Goal: Task Accomplishment & Management: Manage account settings

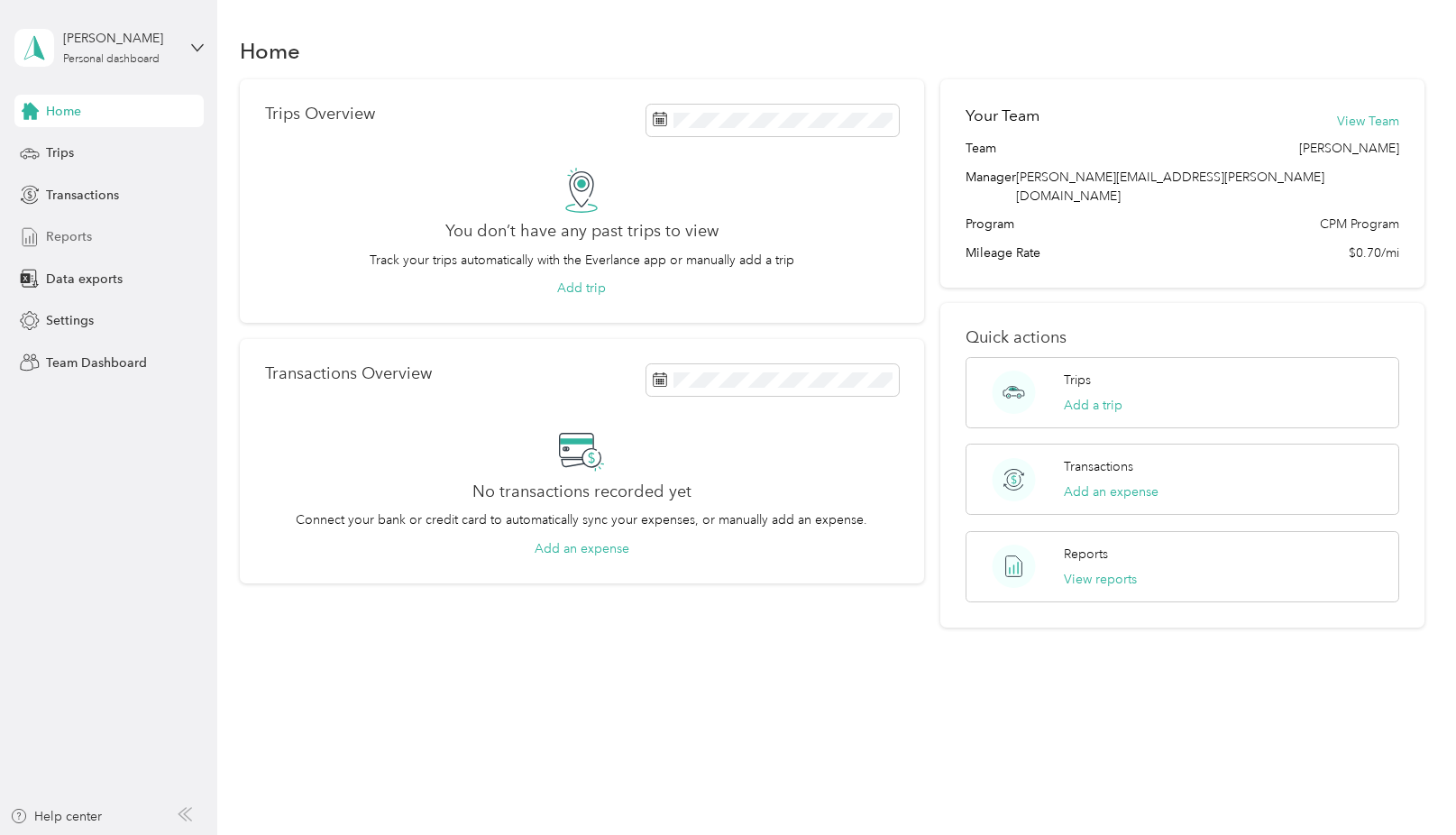
click at [56, 227] on span "Reports" at bounding box center [69, 236] width 46 height 19
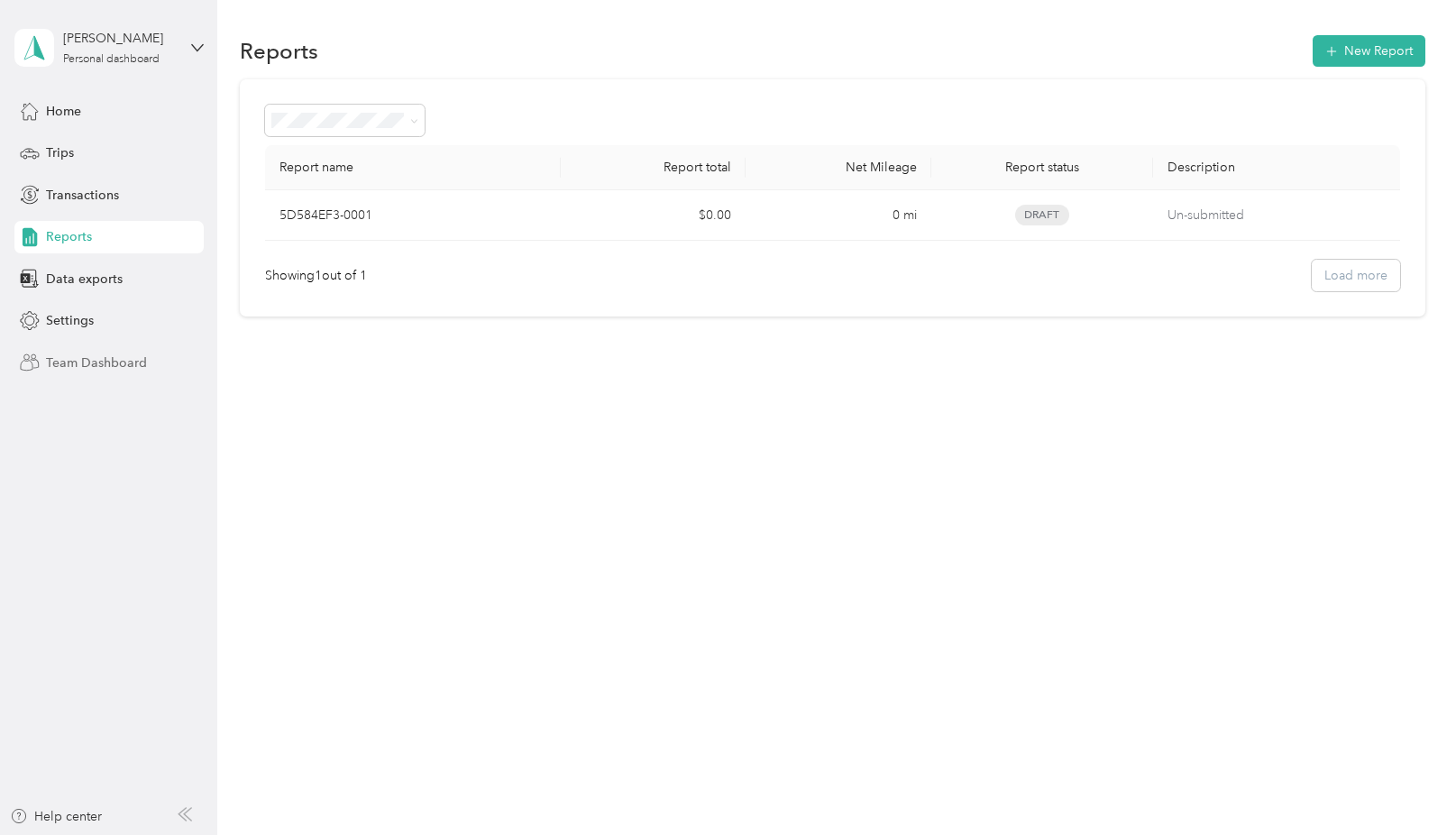
click at [85, 356] on span "Team Dashboard" at bounding box center [96, 362] width 101 height 19
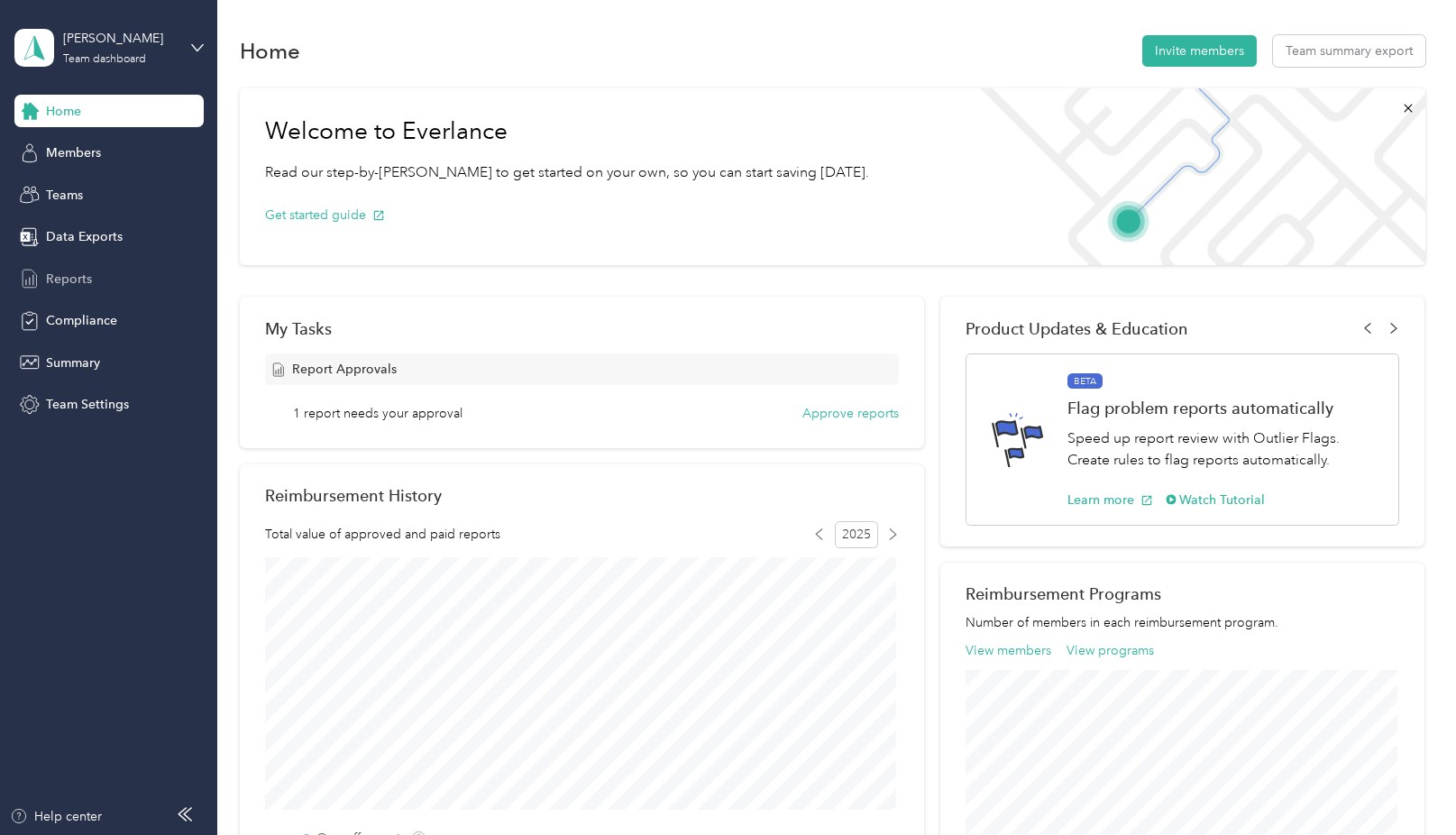
click at [61, 276] on span "Reports" at bounding box center [69, 279] width 46 height 19
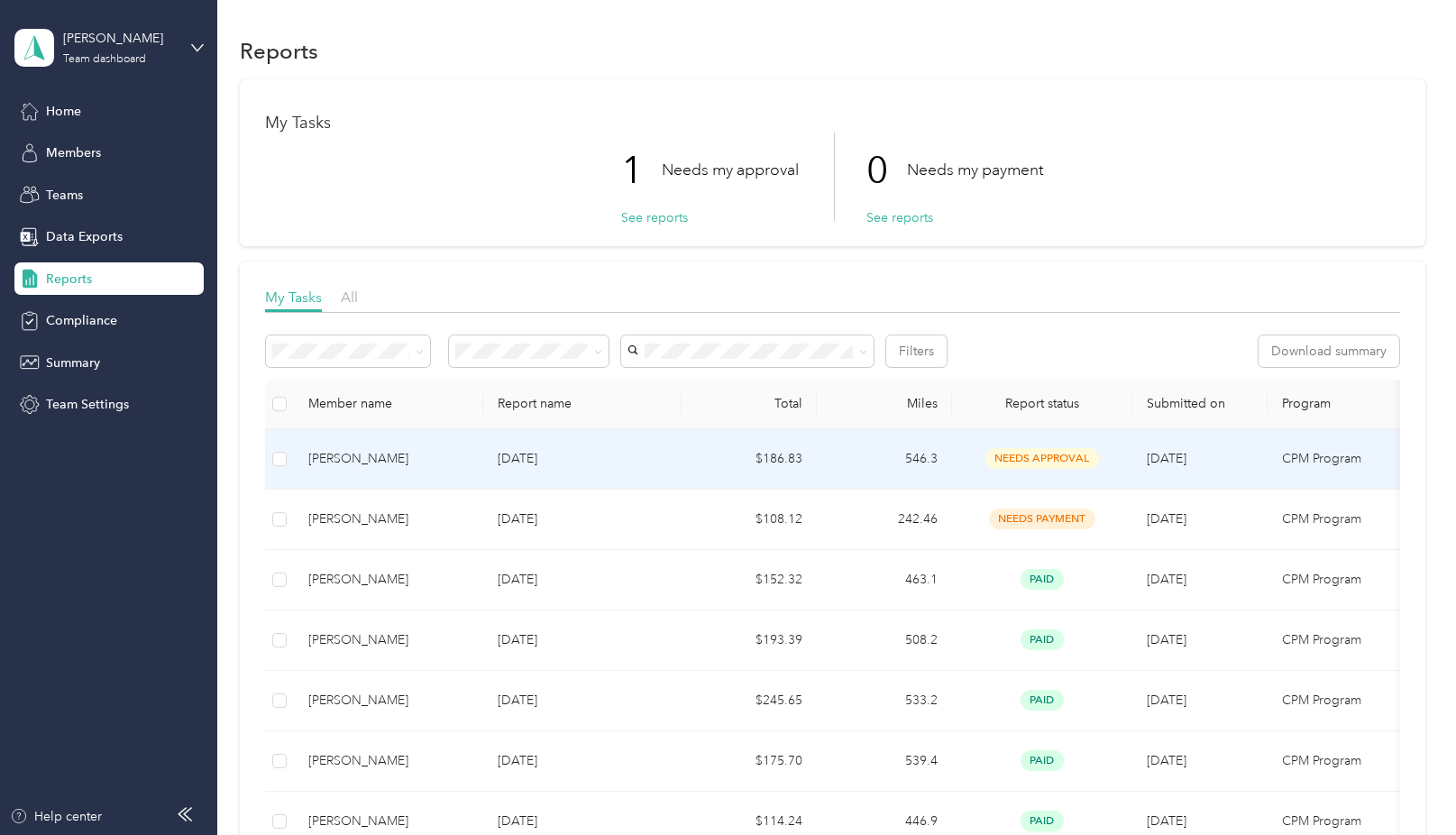
click at [1003, 450] on span "needs approval" at bounding box center [1042, 458] width 113 height 21
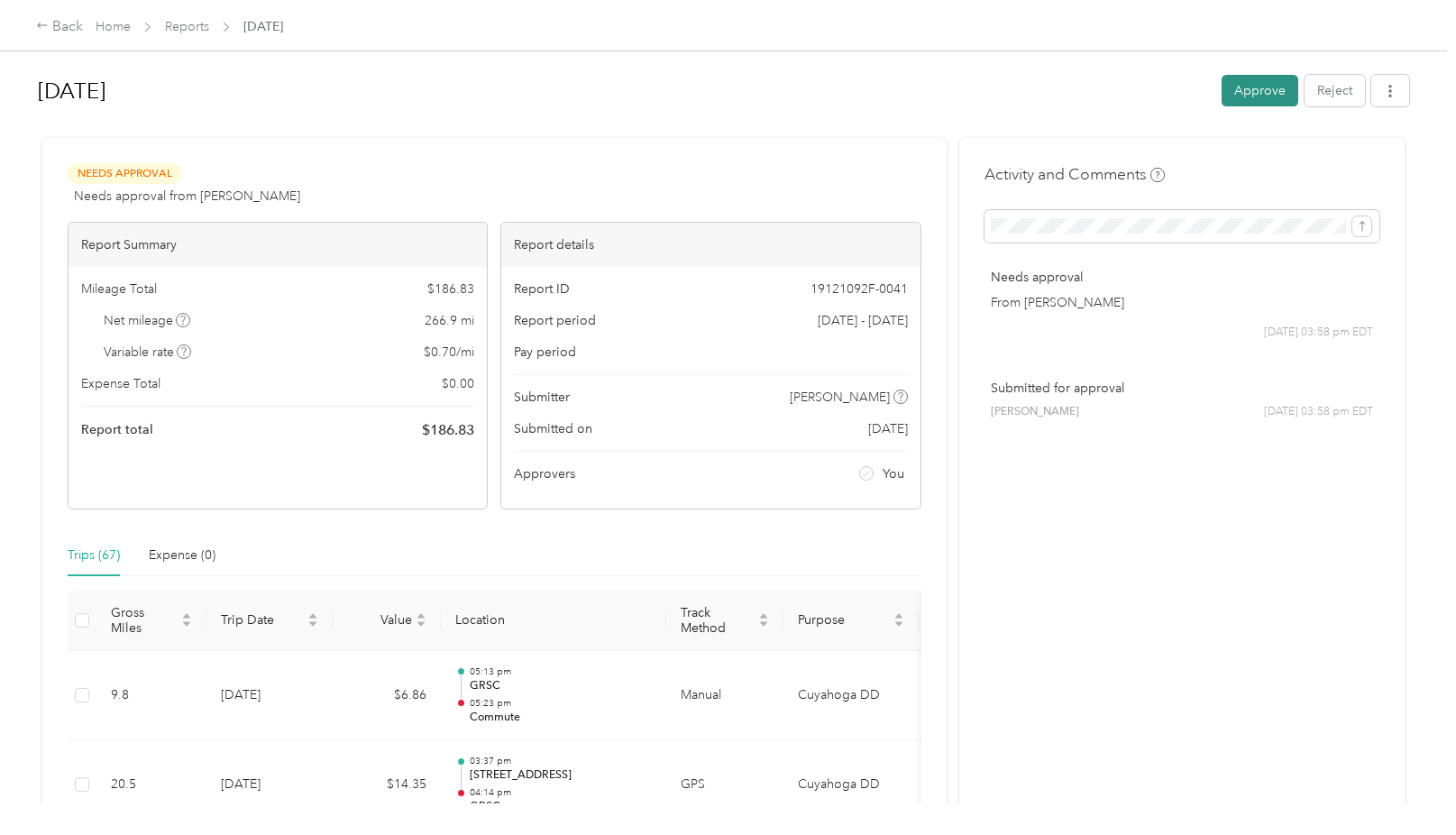
click at [1256, 87] on button "Approve" at bounding box center [1259, 91] width 77 height 32
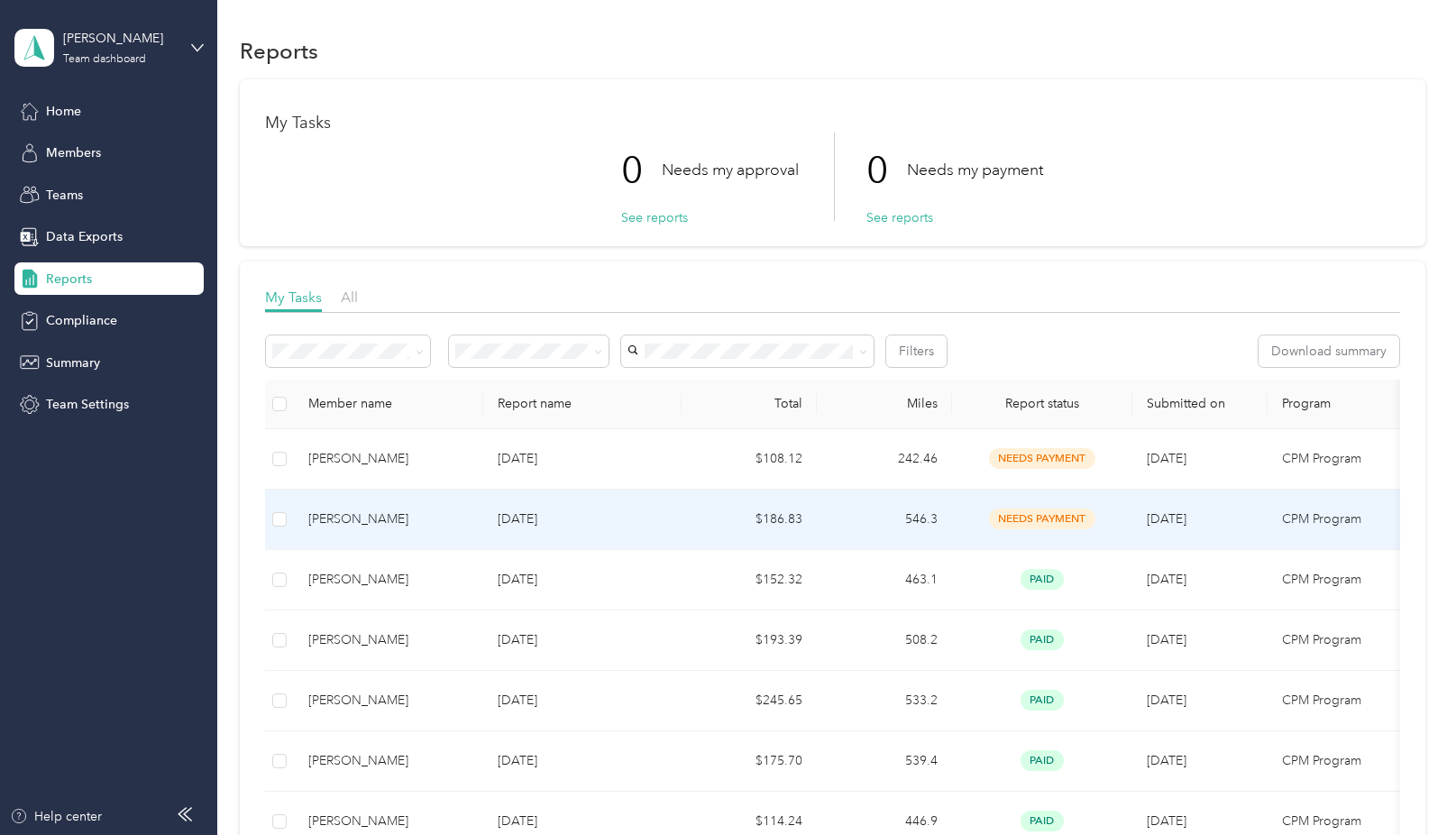
click at [1039, 516] on span "needs payment" at bounding box center [1041, 519] width 106 height 21
